Goal: Navigation & Orientation: Find specific page/section

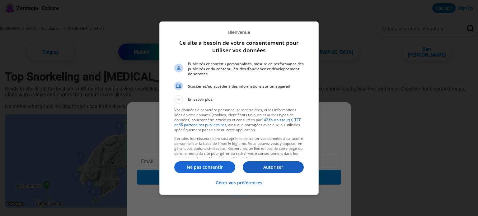
click at [272, 169] on p "Autoriser" at bounding box center [273, 167] width 61 height 6
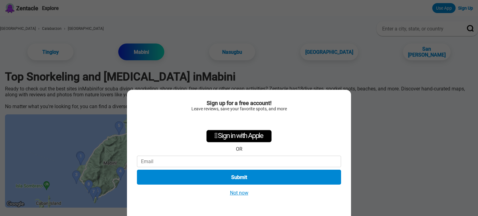
click at [399, 137] on div "Sign up for a free account! Leave reviews, save your favorite spots, and more …" at bounding box center [239, 108] width 478 height 216
click at [471, 215] on div "Sign up for a free account! Leave reviews, save your favorite spots, and more …" at bounding box center [239, 108] width 478 height 216
click at [240, 193] on button "Not now" at bounding box center [239, 193] width 22 height 7
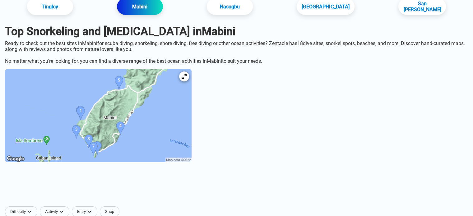
scroll to position [58, 0]
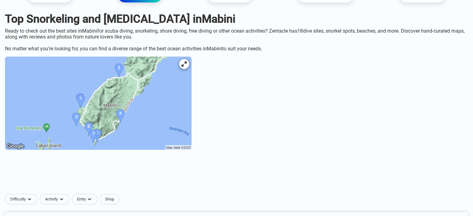
click at [190, 112] on img at bounding box center [98, 103] width 187 height 93
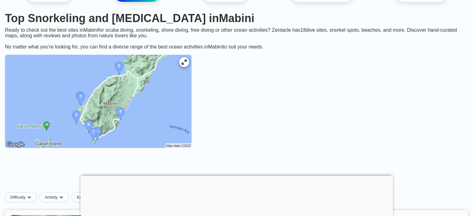
click at [133, 93] on img at bounding box center [98, 101] width 187 height 93
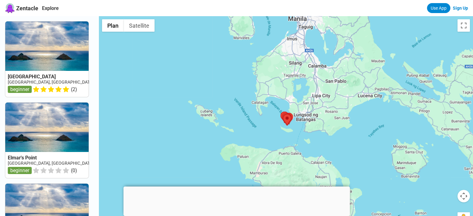
click at [308, 122] on div at bounding box center [286, 124] width 374 height 216
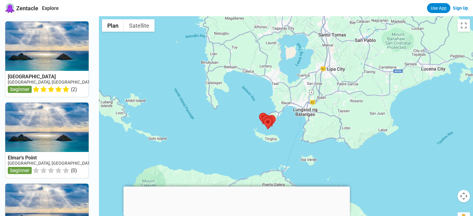
click at [308, 122] on div at bounding box center [286, 124] width 374 height 216
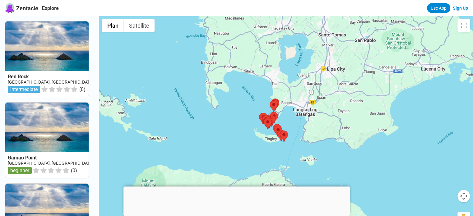
click at [308, 122] on div at bounding box center [286, 124] width 374 height 216
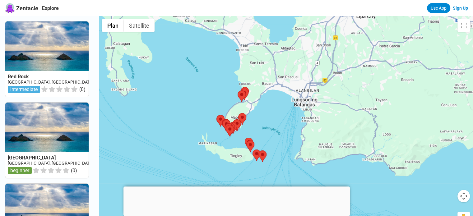
click at [276, 124] on div at bounding box center [286, 124] width 374 height 216
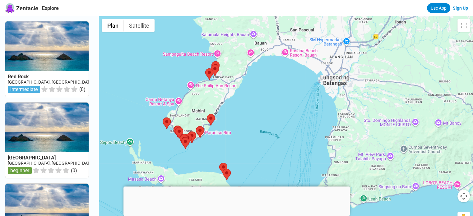
click at [276, 124] on div at bounding box center [286, 124] width 374 height 216
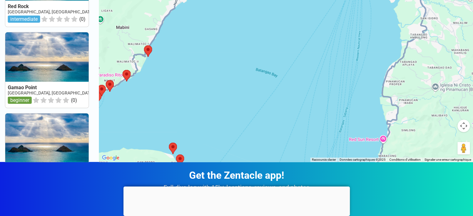
scroll to position [79, 0]
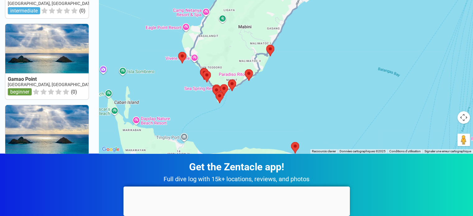
drag, startPoint x: 233, startPoint y: 80, endPoint x: 356, endPoint y: 87, distance: 123.4
click at [356, 87] on div at bounding box center [286, 45] width 374 height 216
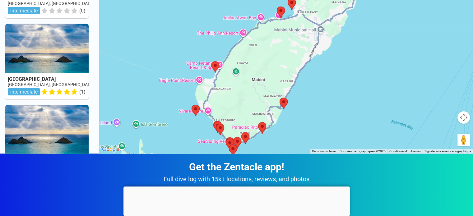
drag, startPoint x: 146, startPoint y: 30, endPoint x: 159, endPoint y: 88, distance: 59.4
click at [159, 88] on div at bounding box center [286, 45] width 374 height 216
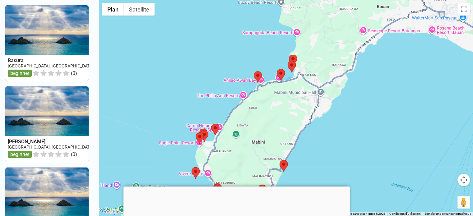
scroll to position [8, 0]
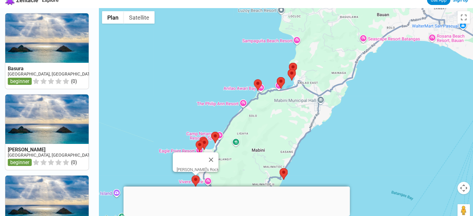
click at [192, 175] on area at bounding box center [192, 175] width 0 height 0
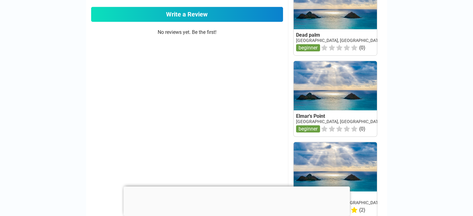
scroll to position [456, 0]
